Goal: Find specific page/section: Find specific page/section

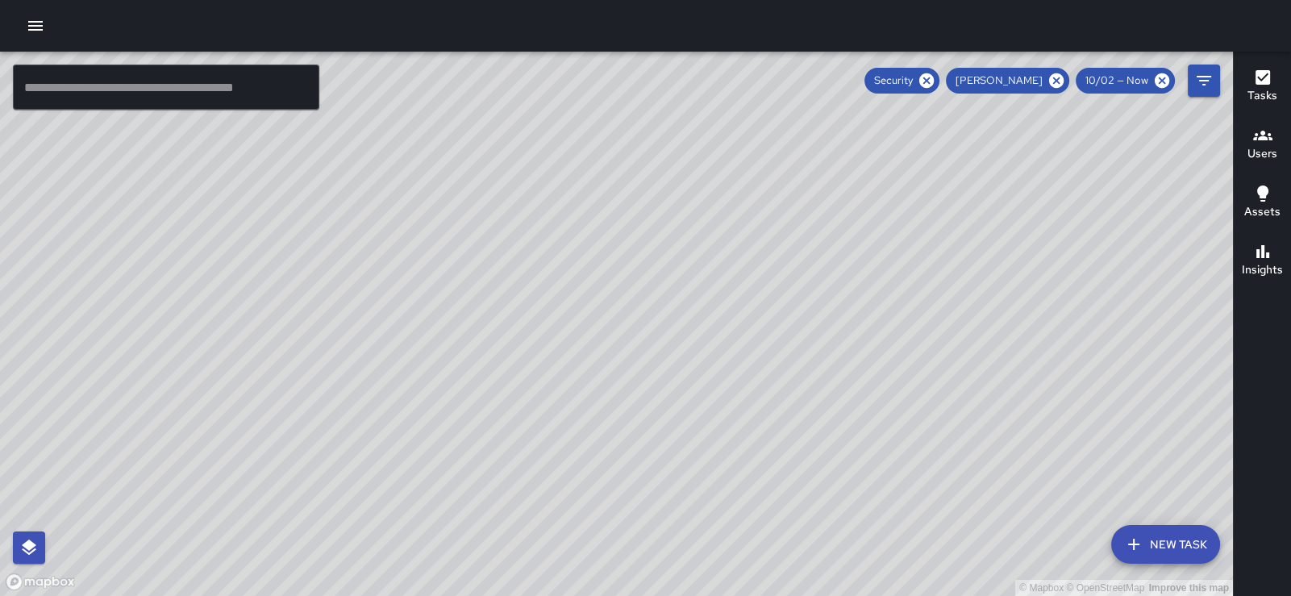
scroll to position [397, 0]
click at [1258, 83] on icon "button" at bounding box center [1262, 77] width 15 height 15
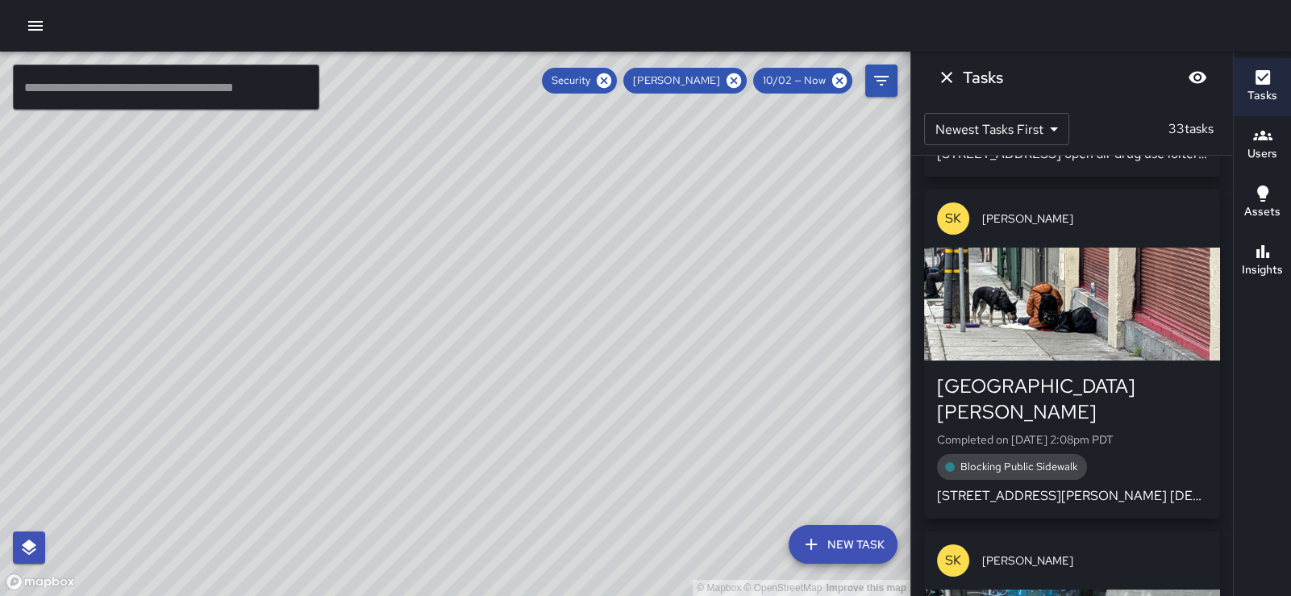
scroll to position [1016, 0]
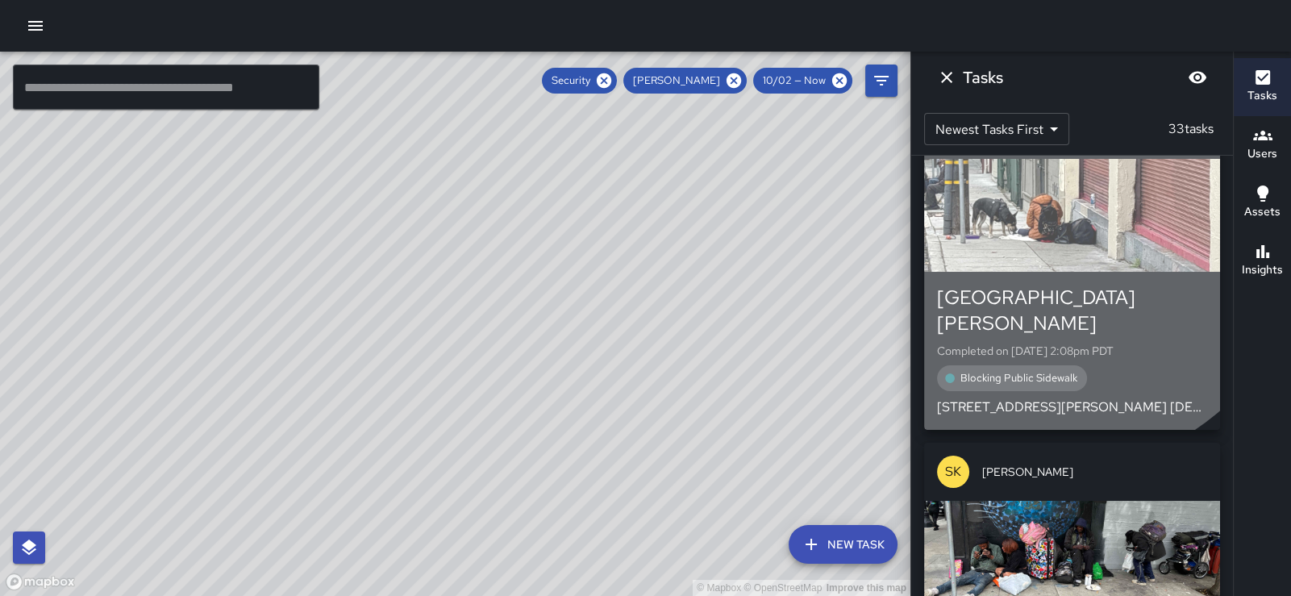
click at [1056, 268] on div "button" at bounding box center [1072, 215] width 296 height 113
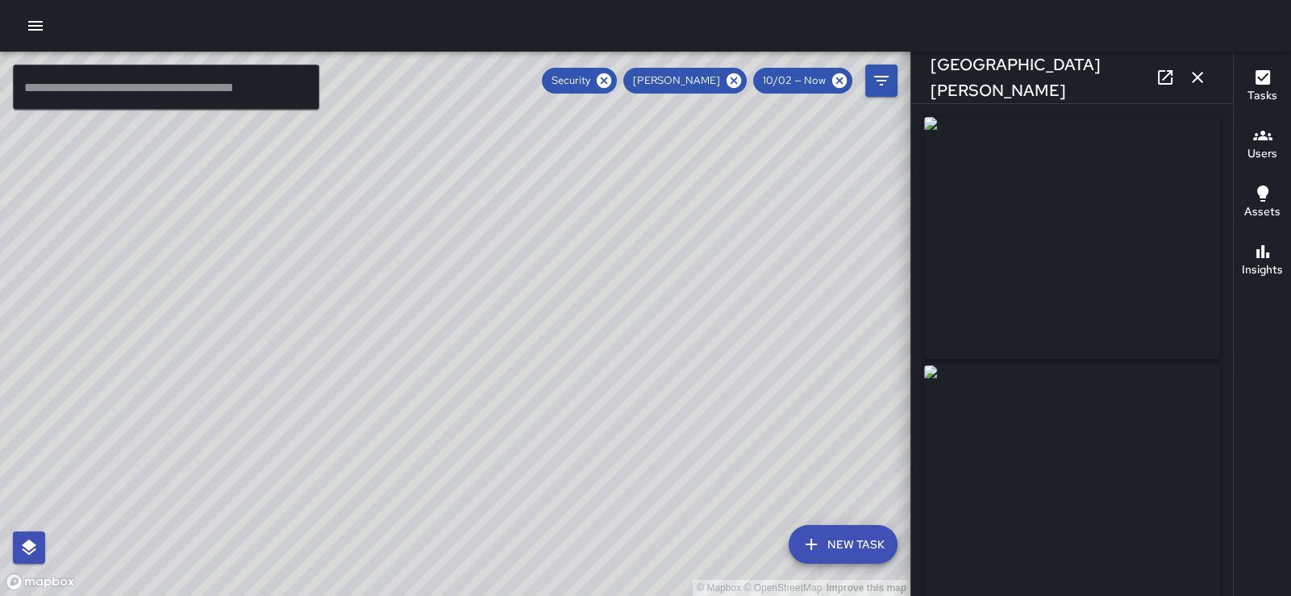
type input "**********"
click at [1194, 79] on icon "button" at bounding box center [1196, 77] width 19 height 19
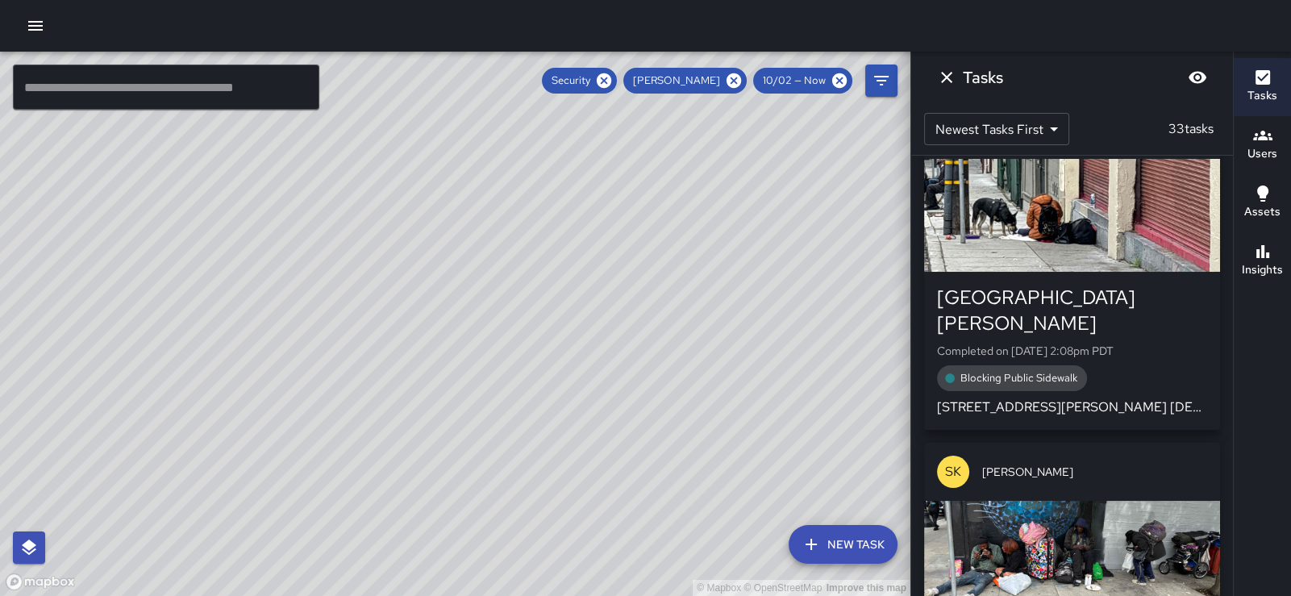
scroll to position [1402, 0]
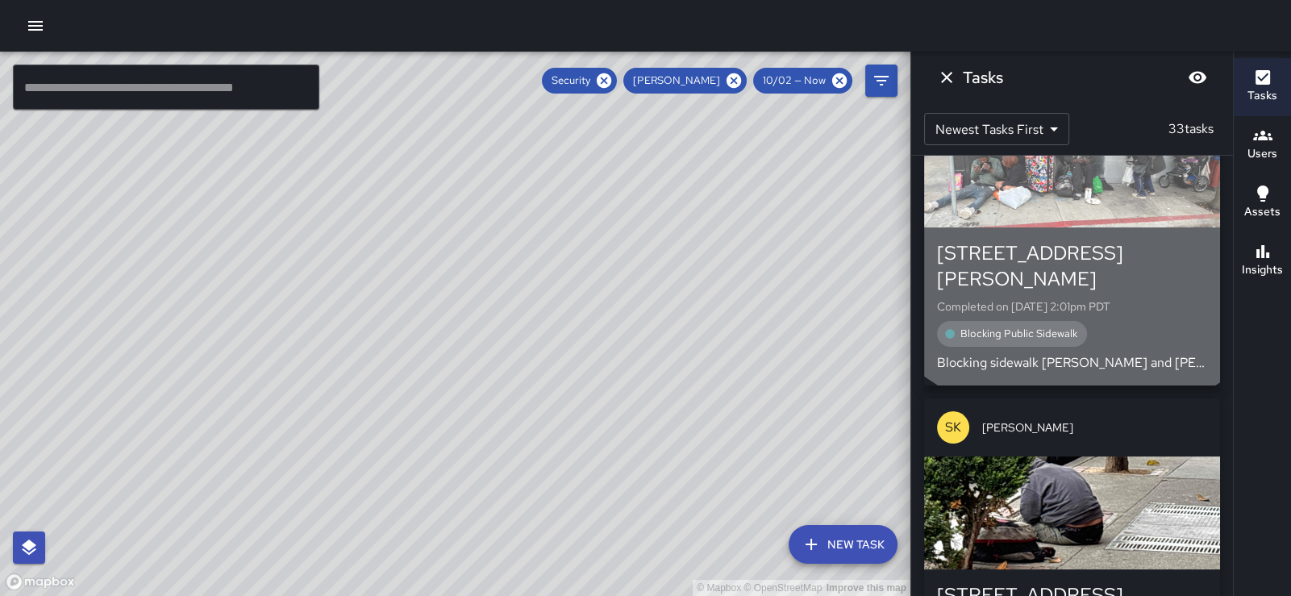
click at [1076, 197] on div "button" at bounding box center [1072, 170] width 296 height 113
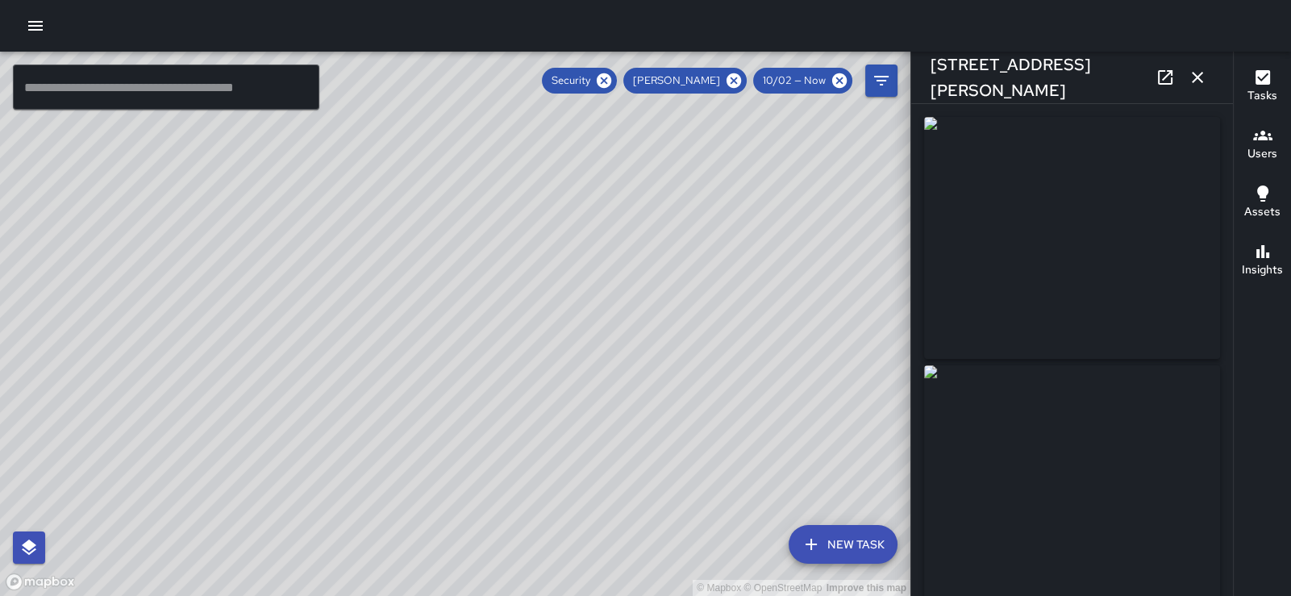
click at [1053, 164] on img at bounding box center [1072, 238] width 296 height 242
click at [1052, 164] on img at bounding box center [1072, 238] width 296 height 242
